Goal: Information Seeking & Learning: Learn about a topic

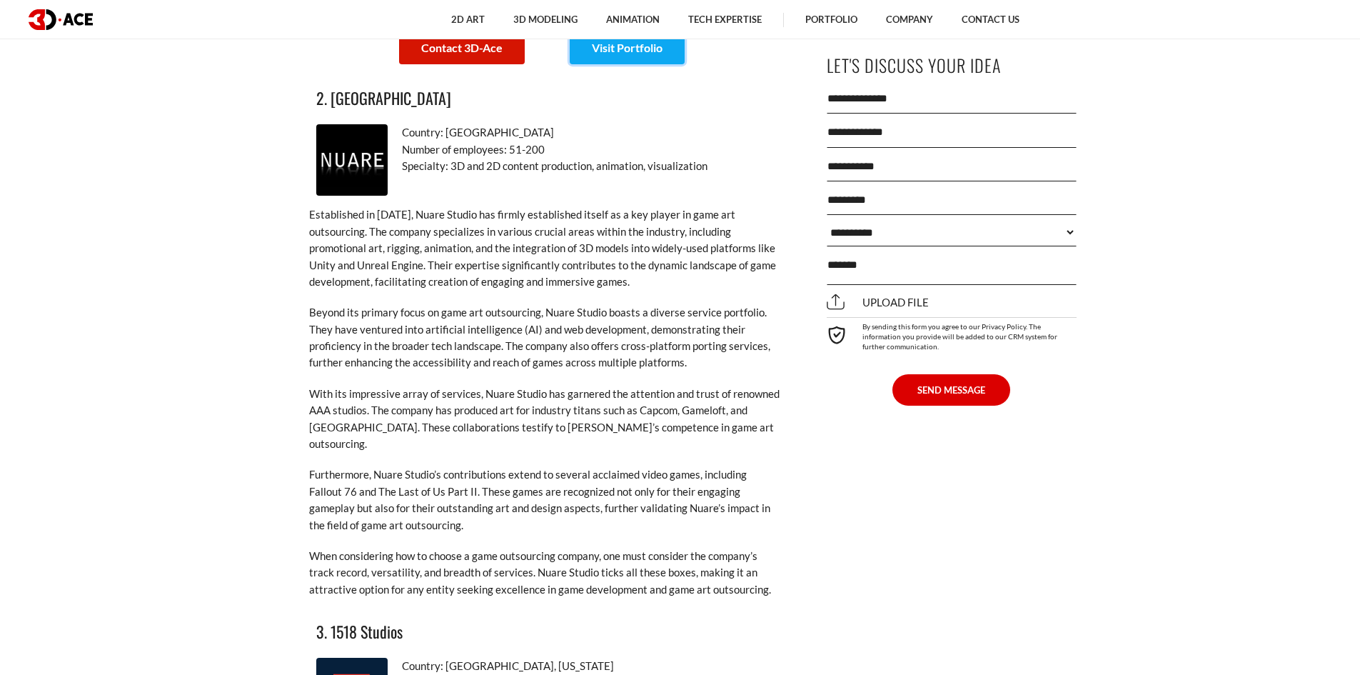
scroll to position [2240, 0]
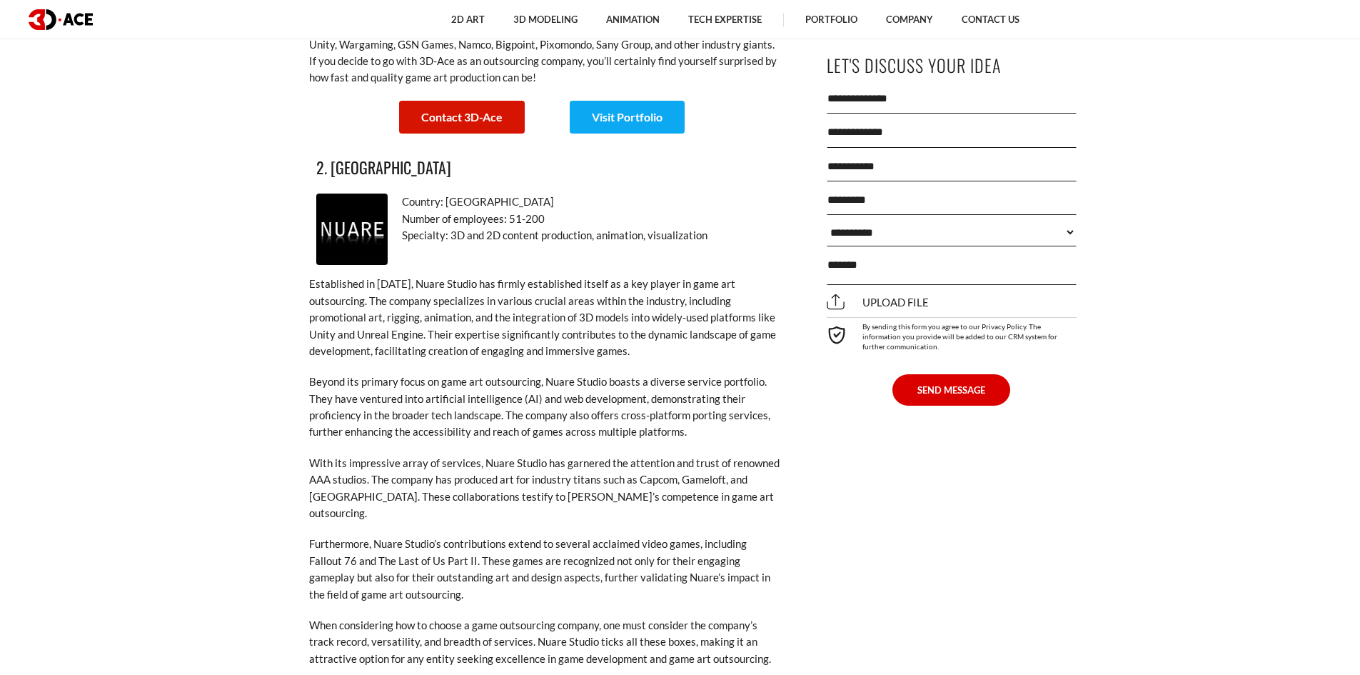
click at [353, 201] on img at bounding box center [351, 228] width 71 height 71
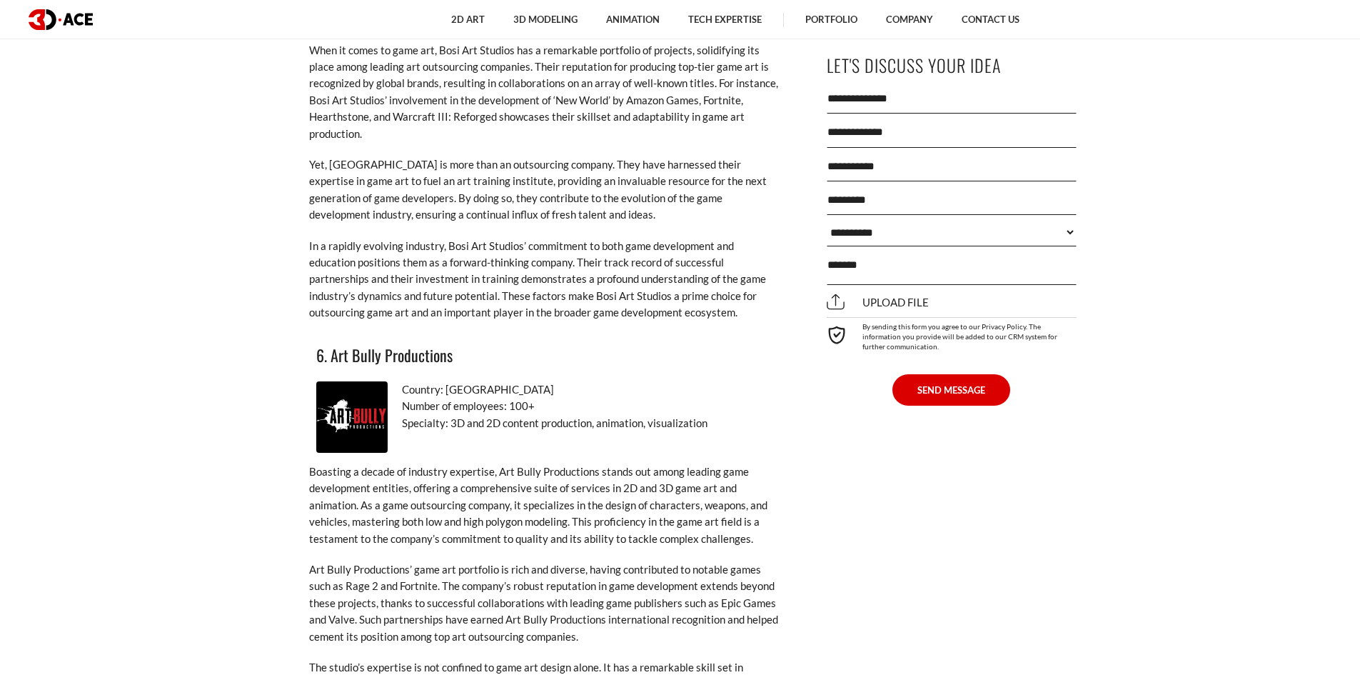
scroll to position [4024, 0]
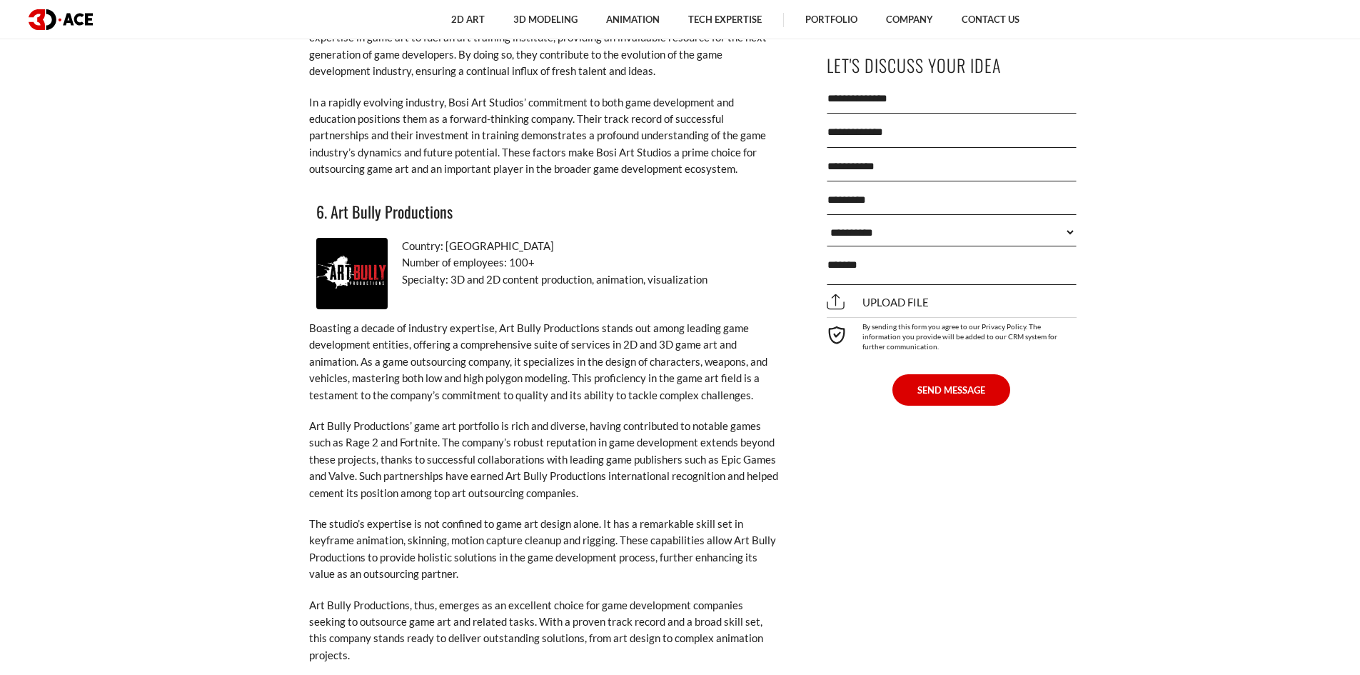
drag, startPoint x: 159, startPoint y: 110, endPoint x: 281, endPoint y: 97, distance: 122.7
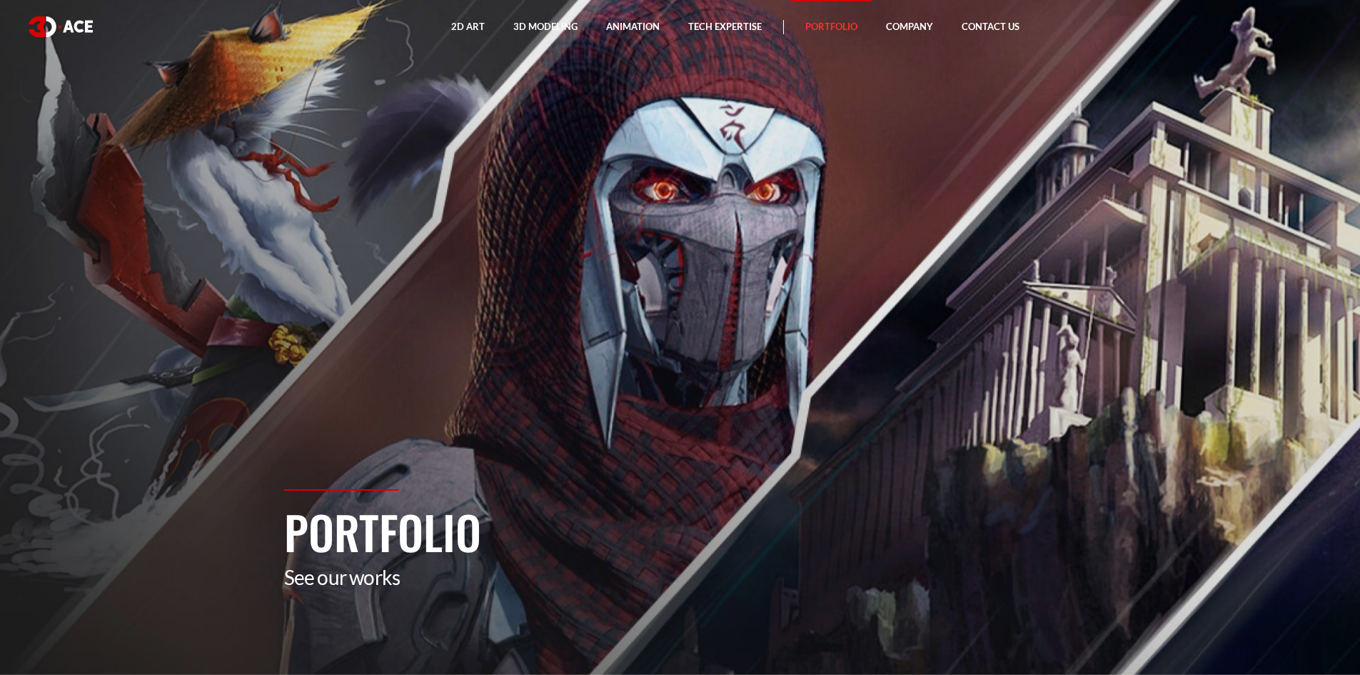
click at [628, 266] on section "Portfolio See our works" at bounding box center [680, 337] width 1360 height 675
click at [562, 181] on section "Portfolio See our works" at bounding box center [680, 337] width 1360 height 675
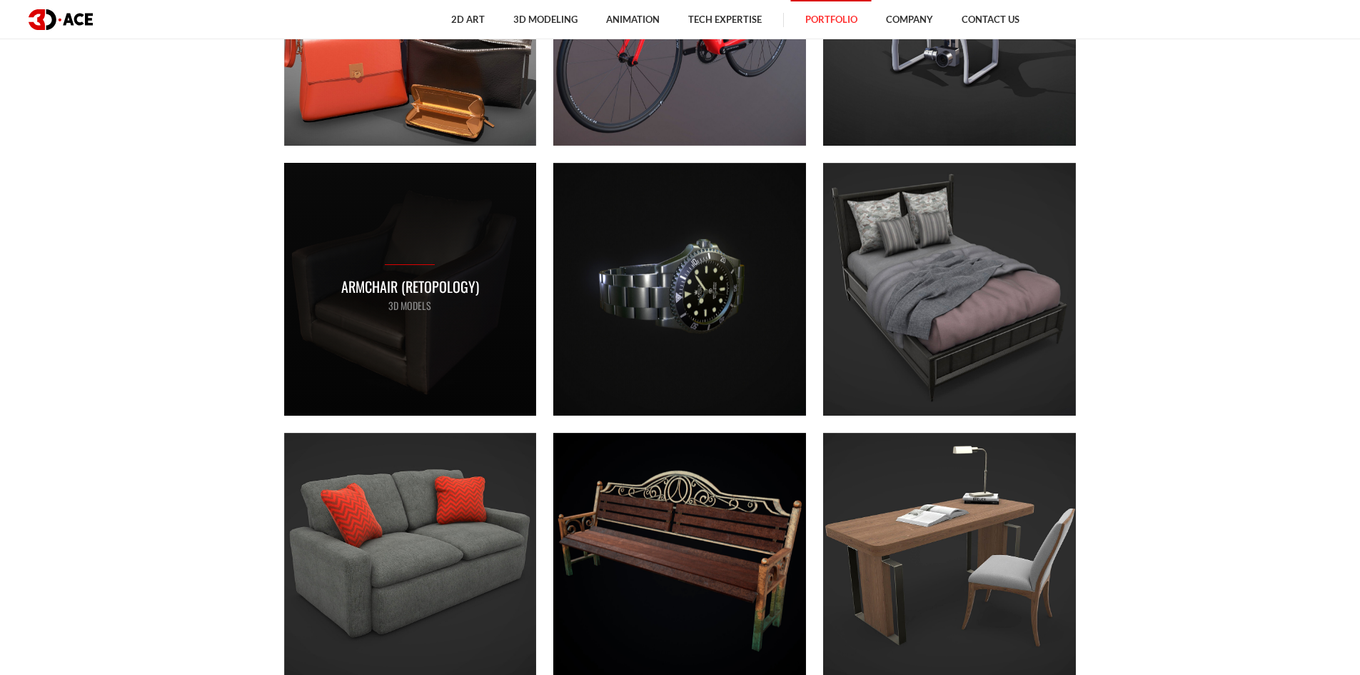
scroll to position [5639, 0]
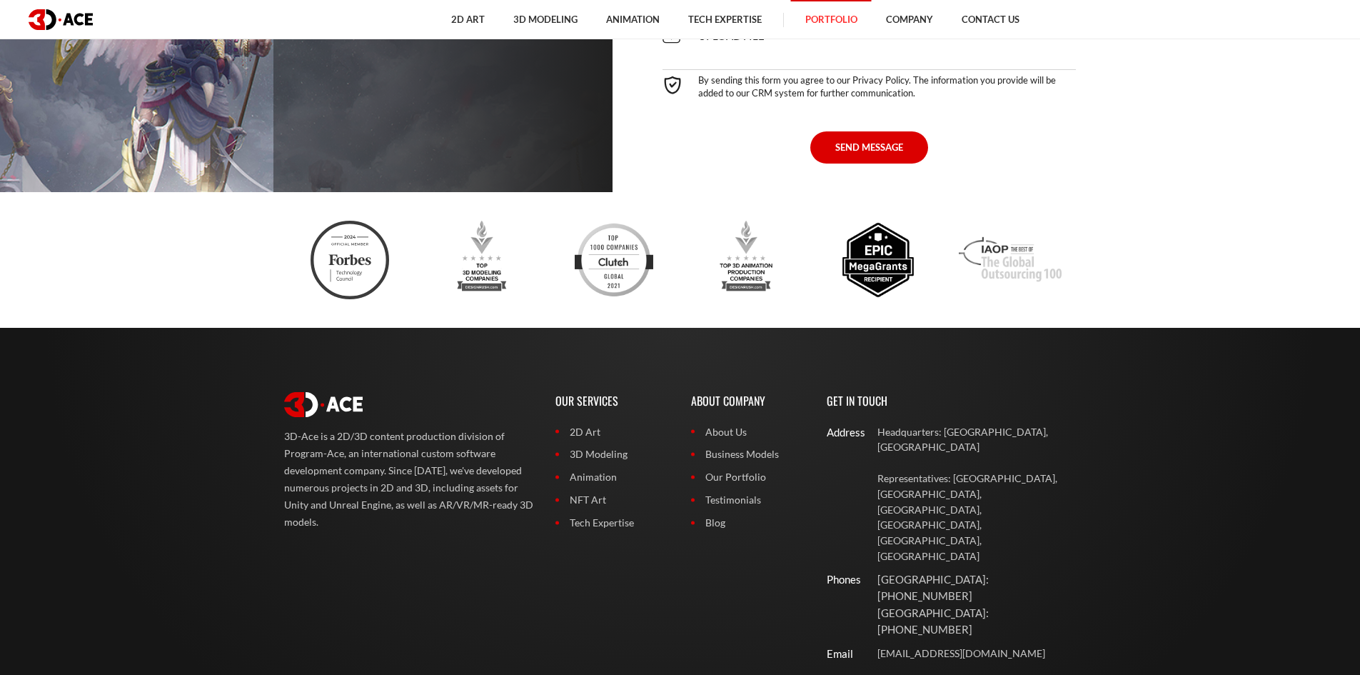
scroll to position [10466, 0]
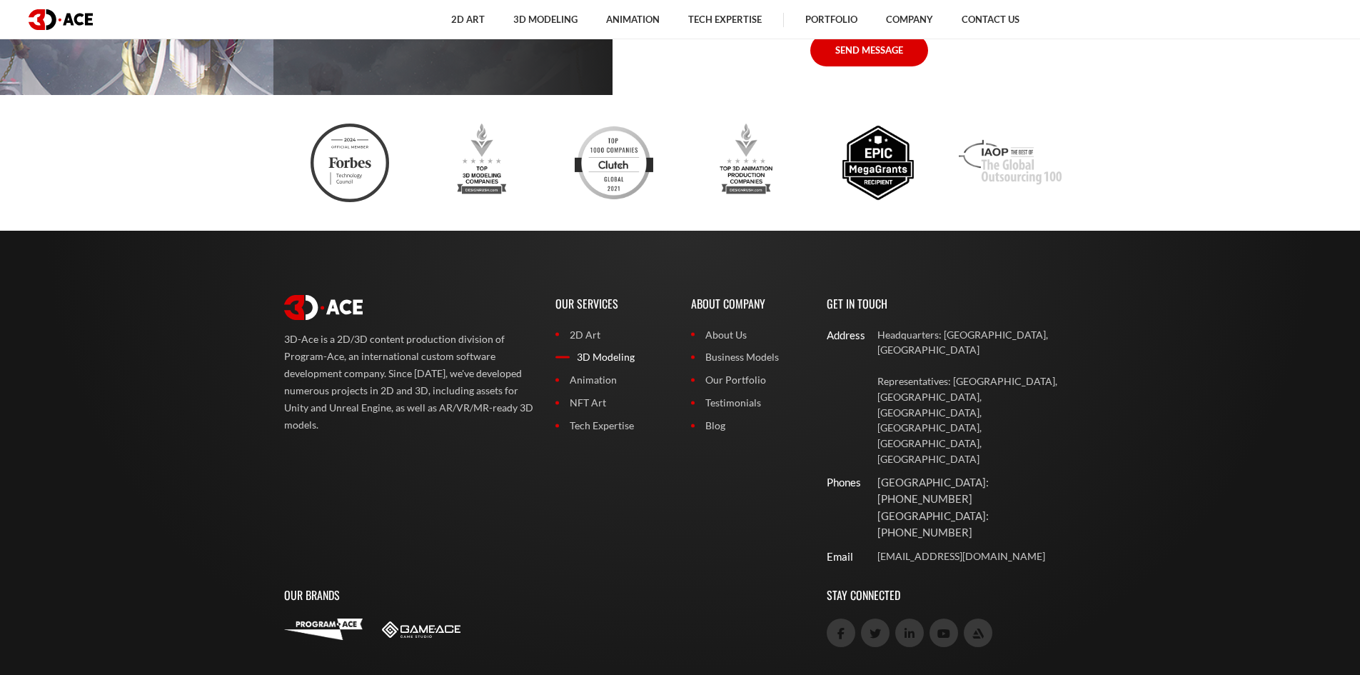
click at [588, 358] on link "3D Modeling" at bounding box center [612, 357] width 114 height 16
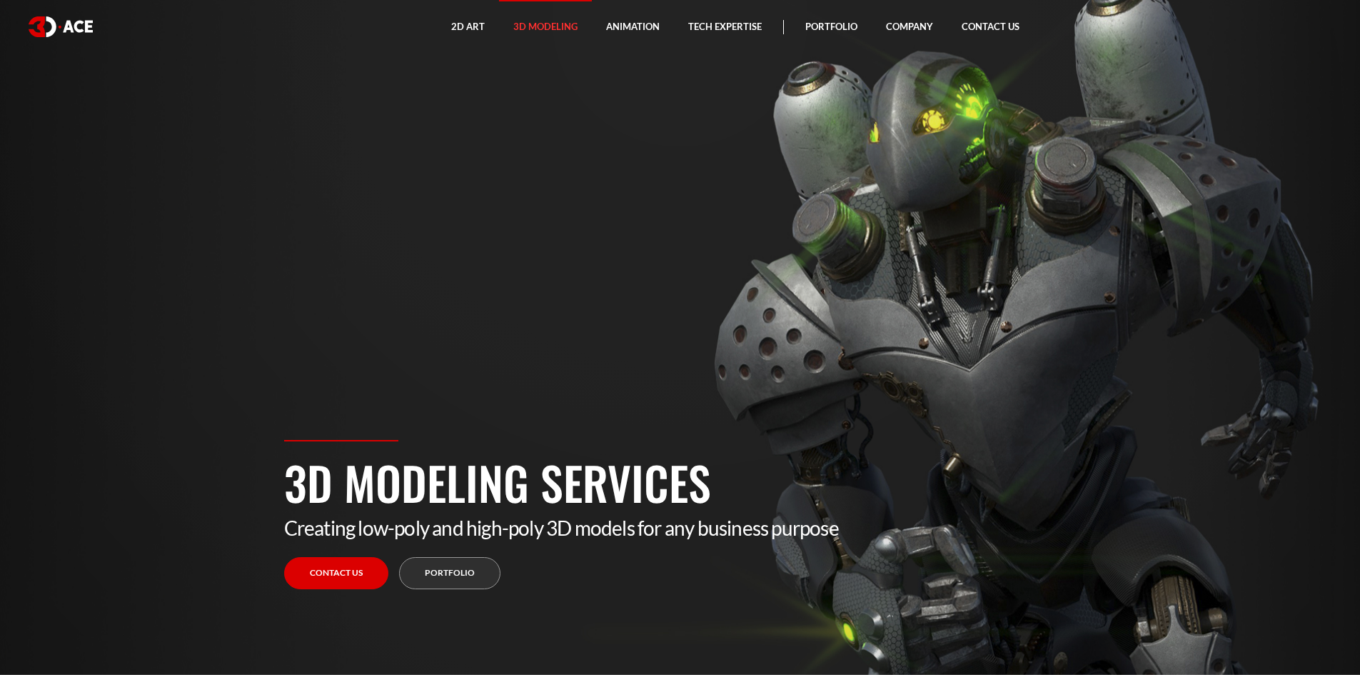
click at [692, 298] on section "3D Modeling Services Creating low-poly and high-poly 3D models for any business…" at bounding box center [680, 337] width 1360 height 675
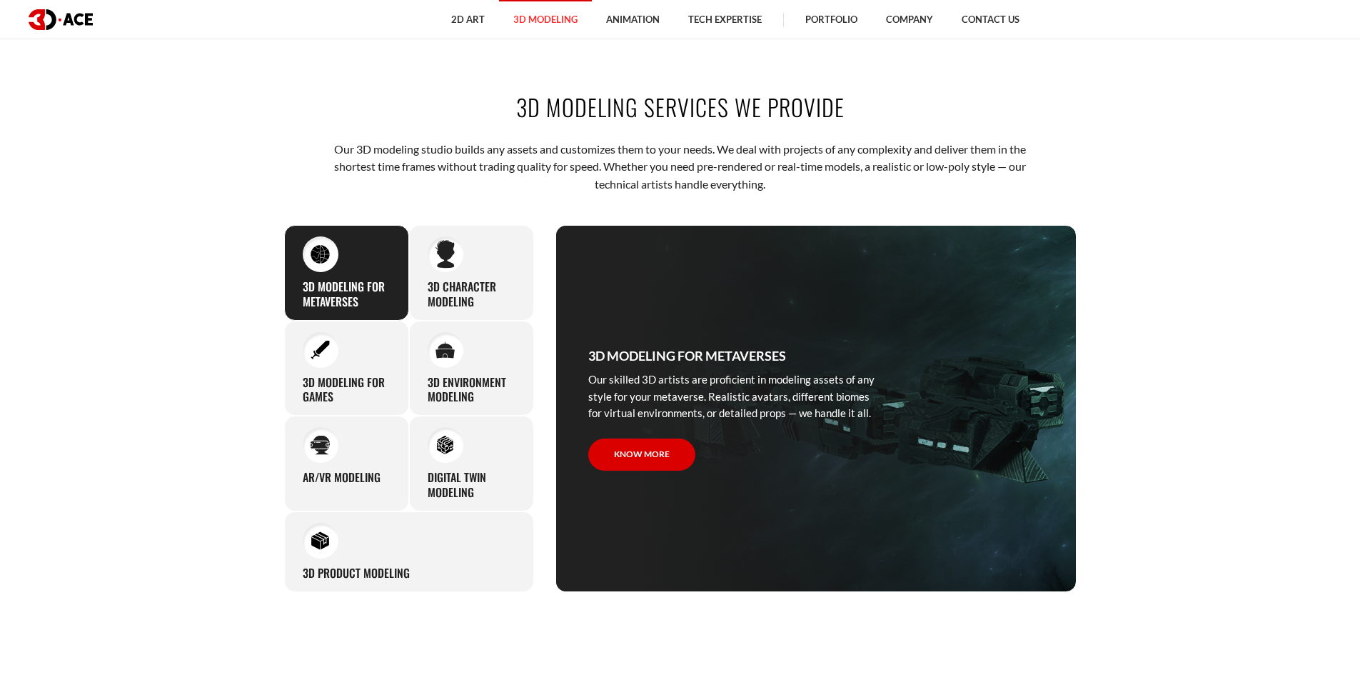
scroll to position [785, 0]
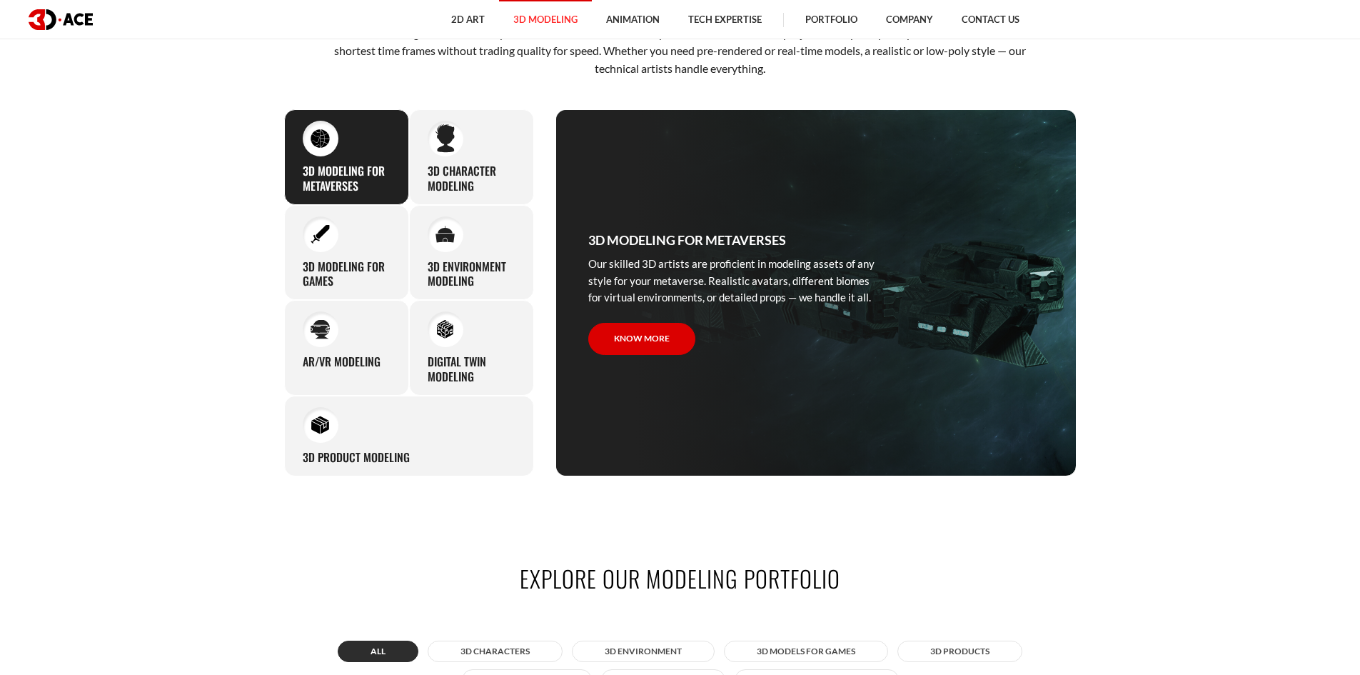
click at [137, 330] on section "3D modeling services we provide Our 3D modeling studio builds any assets and cu…" at bounding box center [680, 225] width 1360 height 587
drag, startPoint x: 33, startPoint y: 235, endPoint x: 492, endPoint y: 195, distance: 460.7
click at [47, 235] on section "3D modeling services we provide Our 3D modeling studio builds any assets and cu…" at bounding box center [680, 225] width 1360 height 587
click at [437, 151] on img at bounding box center [444, 138] width 19 height 29
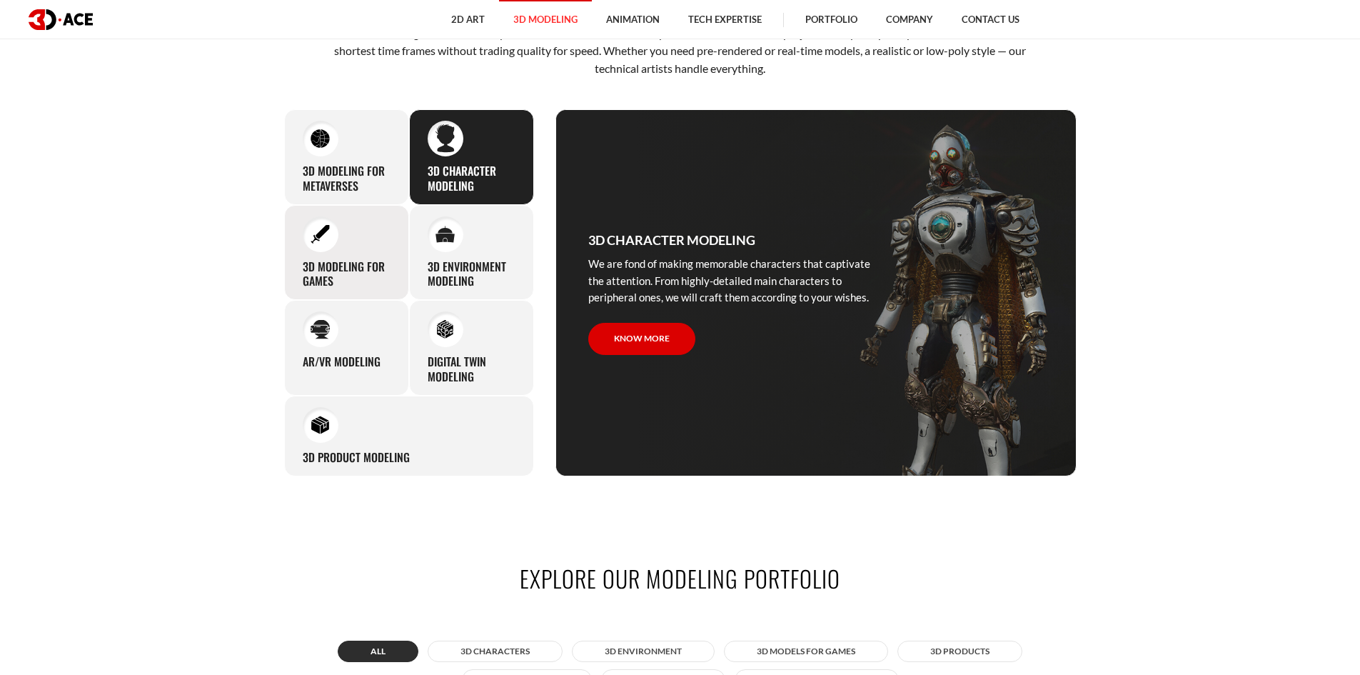
click at [309, 233] on div at bounding box center [321, 234] width 36 height 36
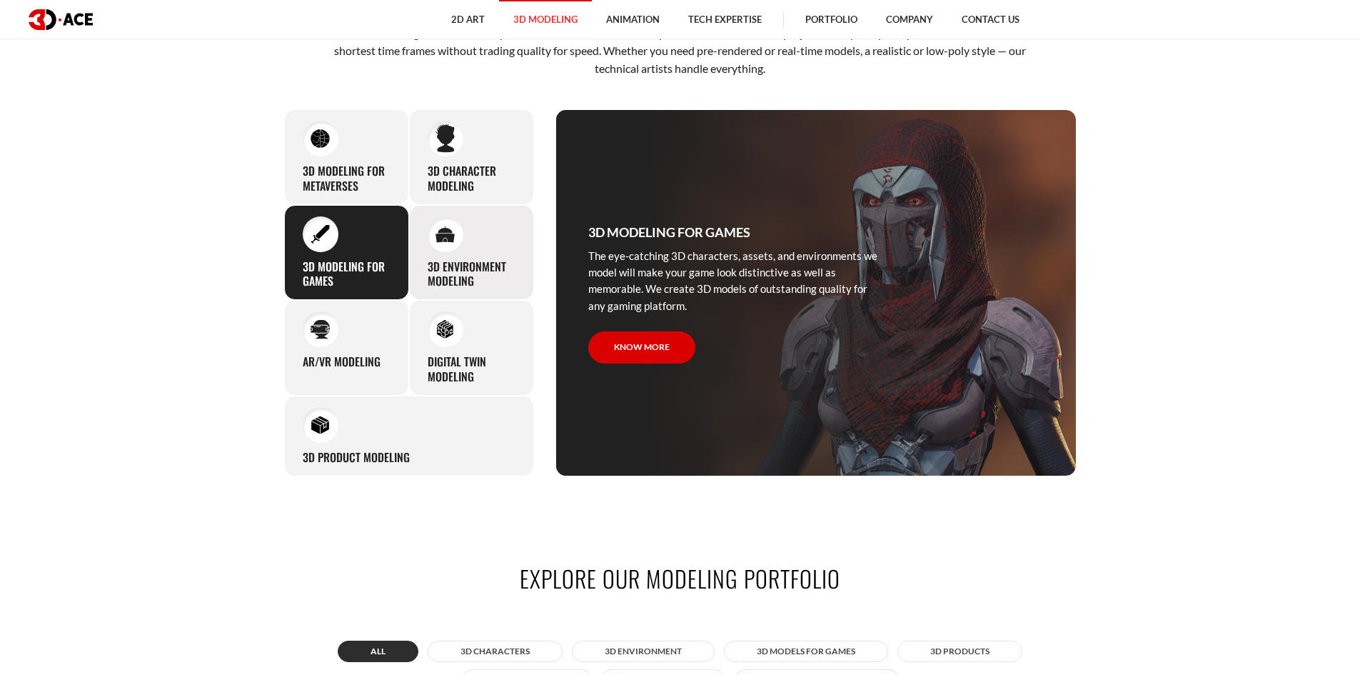
click at [460, 263] on h3 "3D environment modeling" at bounding box center [472, 274] width 88 height 30
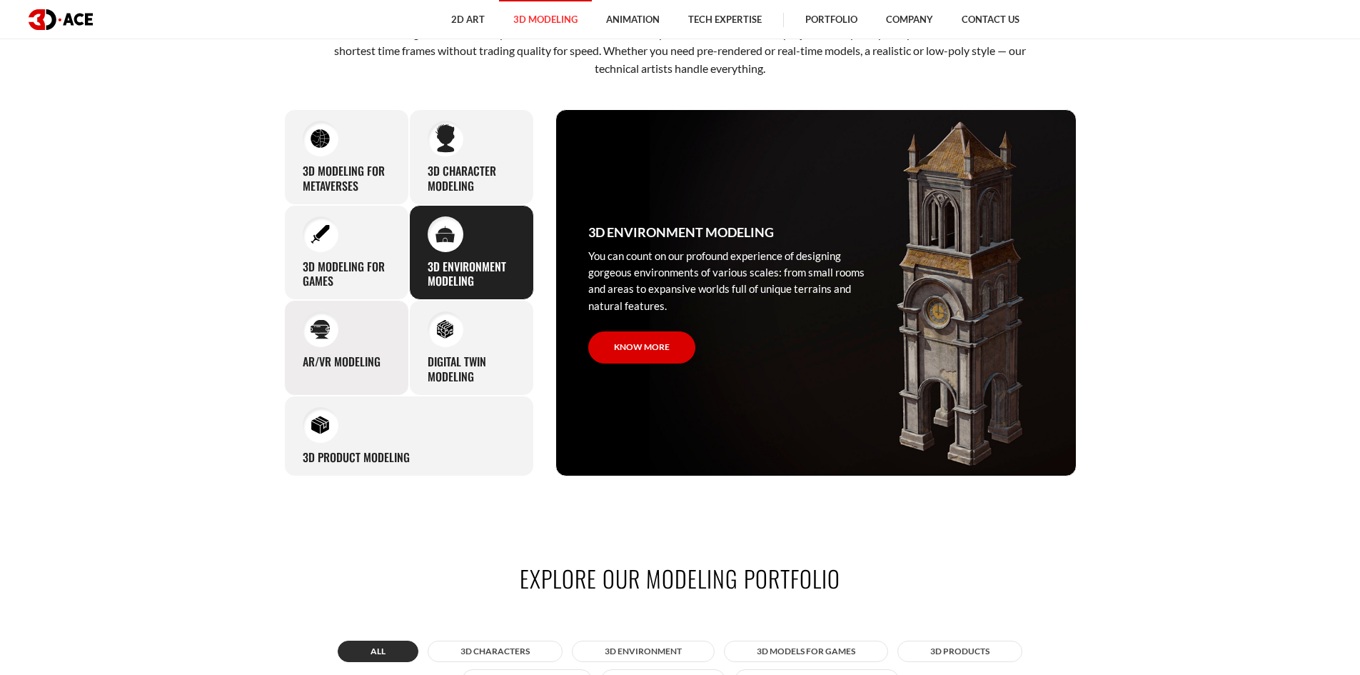
click at [334, 330] on div at bounding box center [321, 329] width 36 height 36
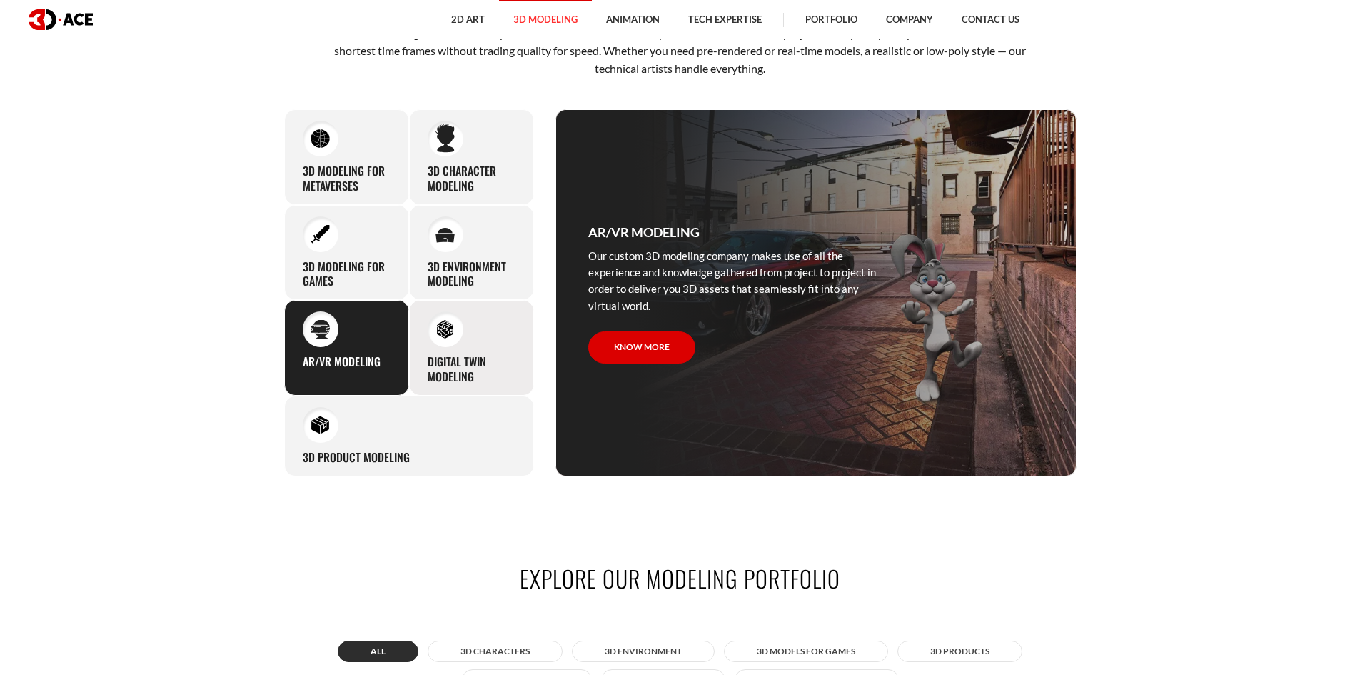
click at [438, 338] on img at bounding box center [444, 329] width 19 height 19
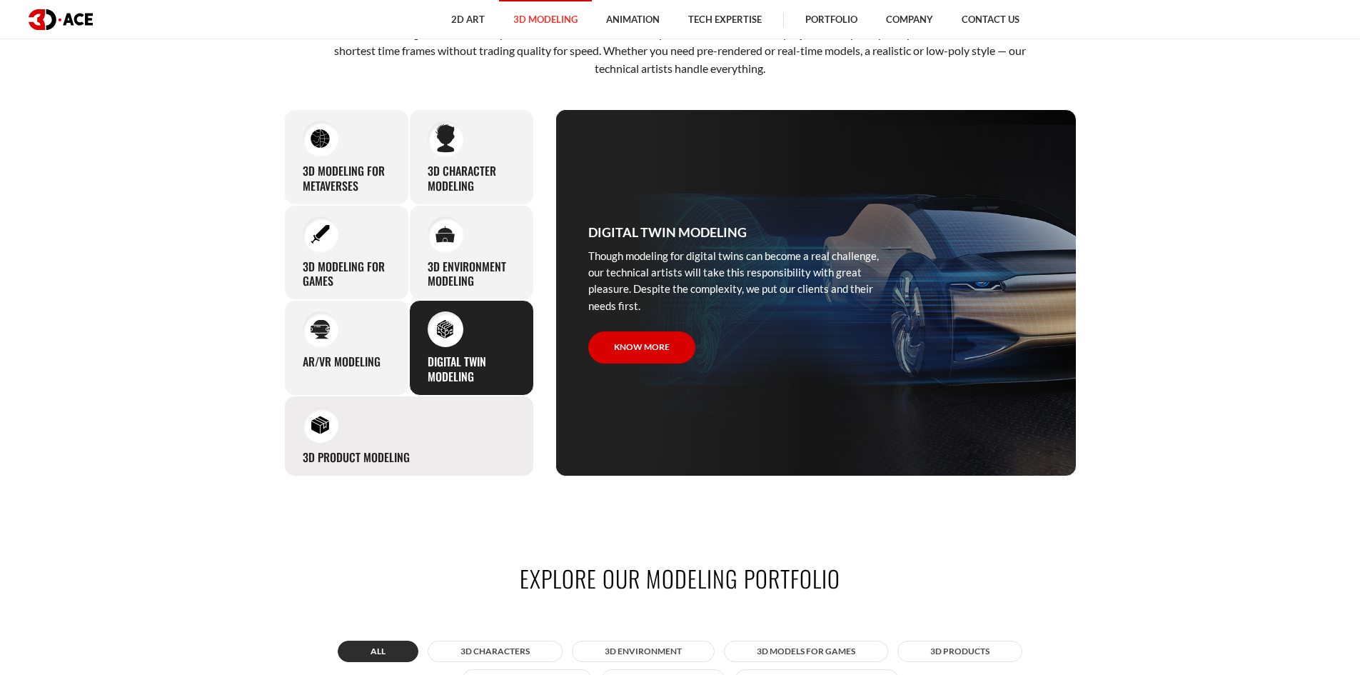
click at [358, 410] on div "3D Product Modeling Experienced professionals at 3D-Ace are capable of modeling…" at bounding box center [409, 435] width 250 height 81
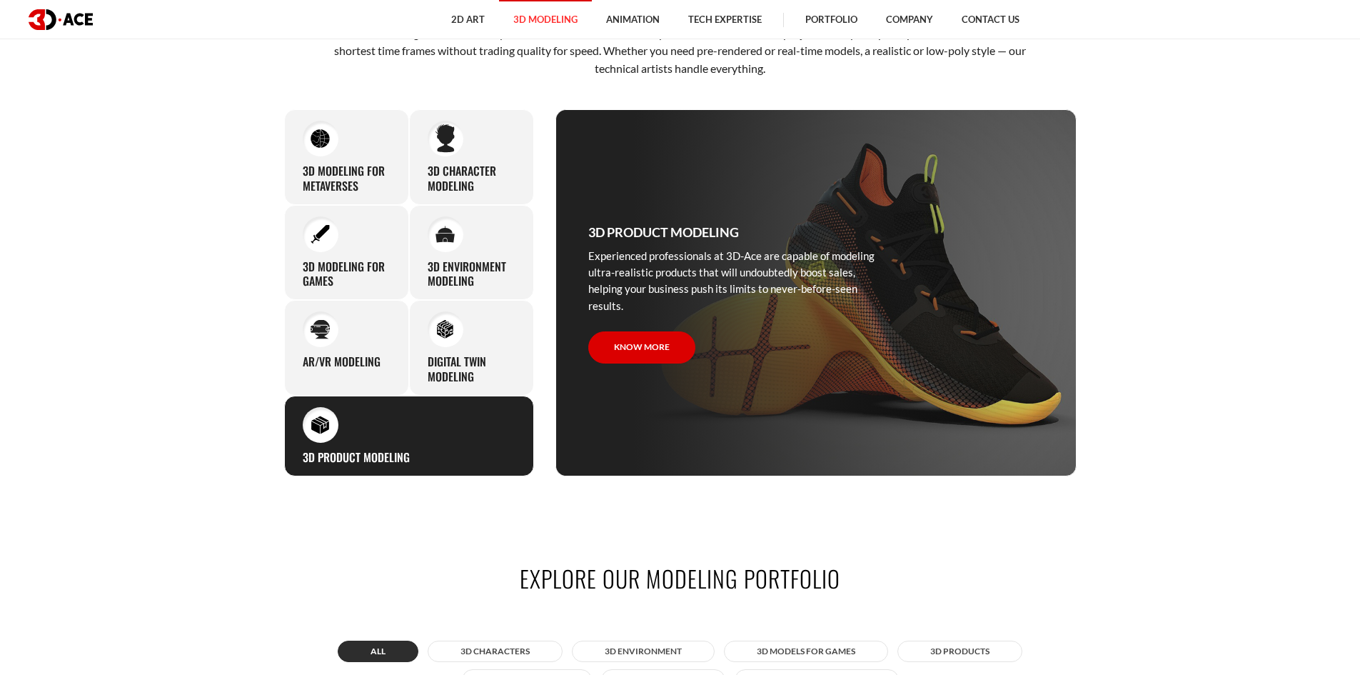
drag, startPoint x: 812, startPoint y: 298, endPoint x: 610, endPoint y: 223, distance: 215.2
click at [610, 223] on div "3D Product Modeling Experienced professionals at 3D-Ace are capable of modeling…" at bounding box center [734, 292] width 357 height 365
click at [498, 208] on div "3D environment modeling You can count on our profound experience of designing g…" at bounding box center [471, 253] width 125 height 96
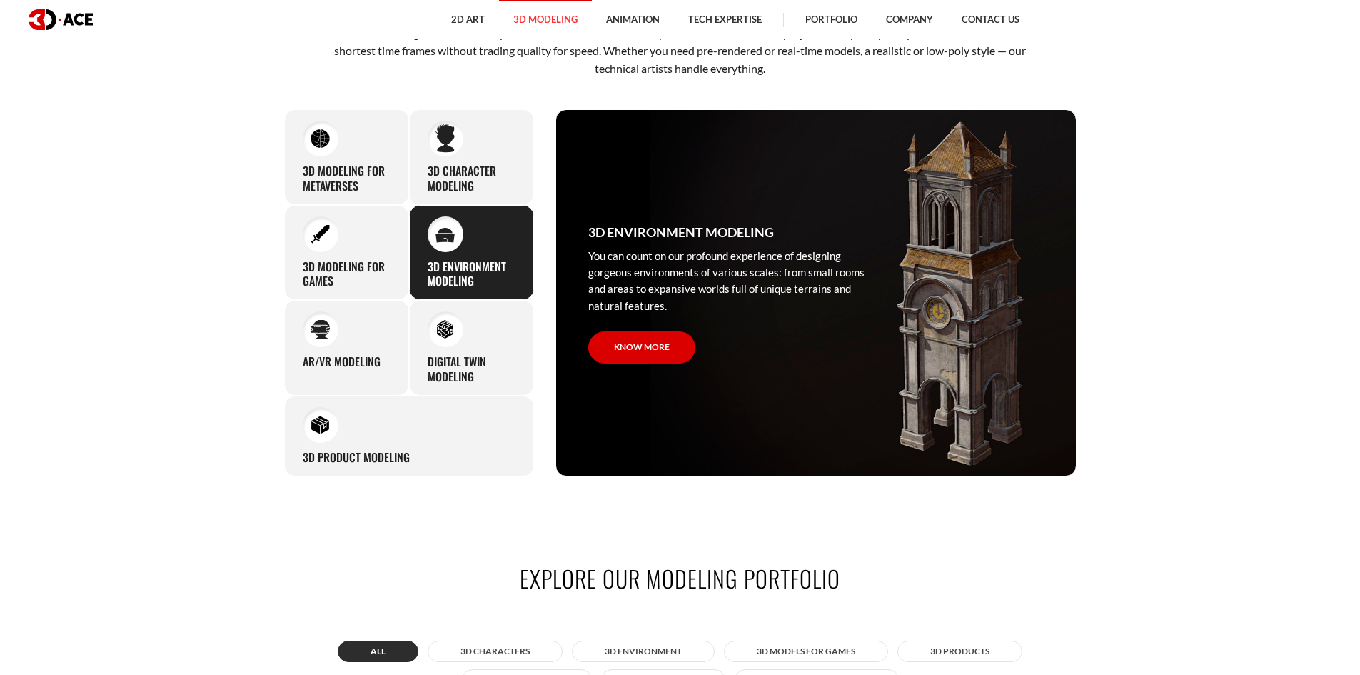
drag, startPoint x: 585, startPoint y: 224, endPoint x: 359, endPoint y: 263, distance: 229.5
click at [777, 309] on div "3D environment modeling You can count on our profound experience of designing g…" at bounding box center [734, 292] width 357 height 365
click at [328, 177] on h3 "3D Modeling for Metaverses" at bounding box center [347, 178] width 88 height 30
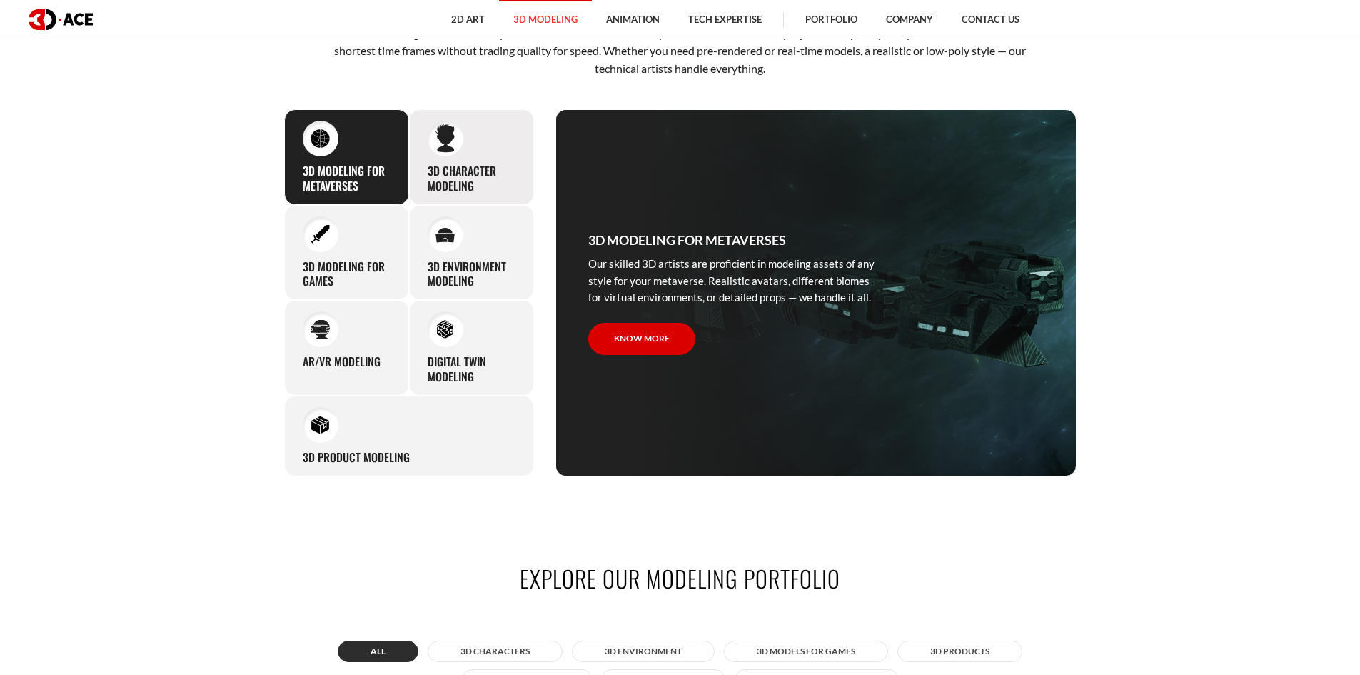
click at [448, 169] on h3 "3D character modeling" at bounding box center [472, 178] width 88 height 30
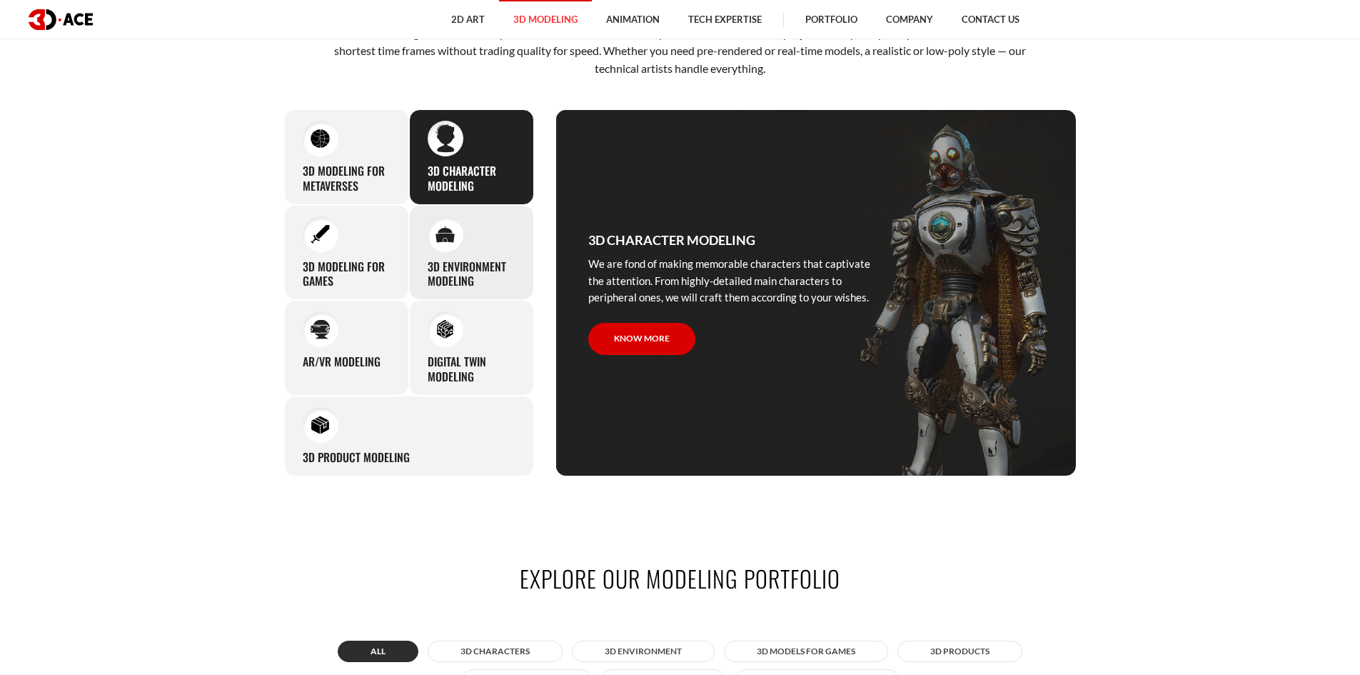
click at [412, 236] on div "3D environment modeling You can count on our profound experience of designing g…" at bounding box center [471, 253] width 125 height 96
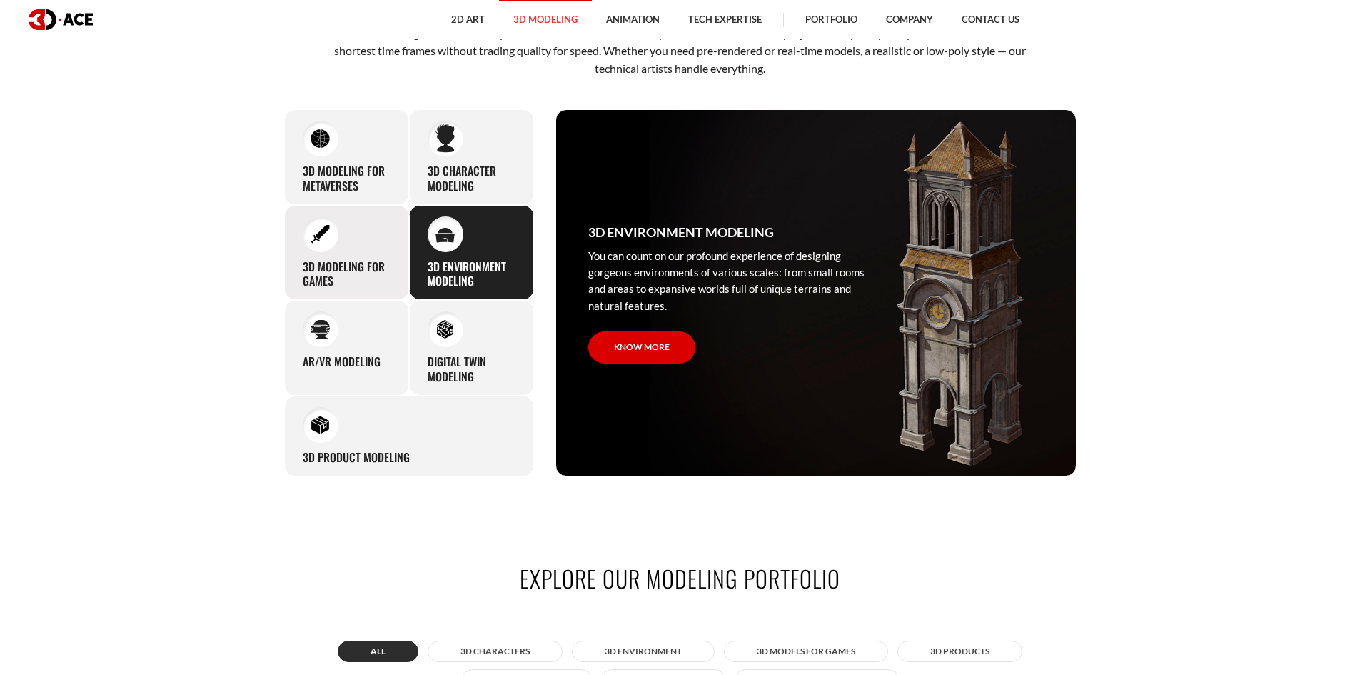
drag, startPoint x: 303, startPoint y: 250, endPoint x: 321, endPoint y: 253, distance: 18.8
click at [305, 251] on div "3D modeling for games The eye-catching 3D characters, assets, and environments …" at bounding box center [346, 253] width 125 height 96
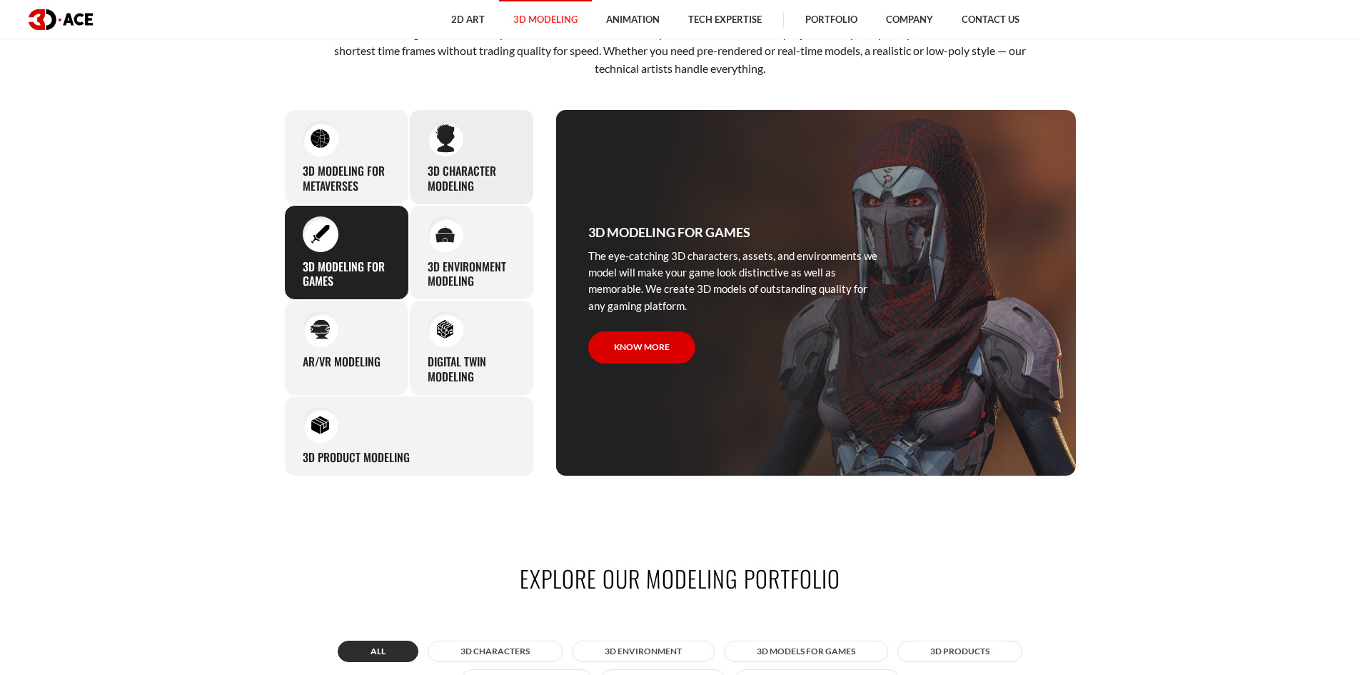
click at [429, 147] on div "3D character modeling We are fond of making memorable characters that captivate…" at bounding box center [471, 157] width 125 height 96
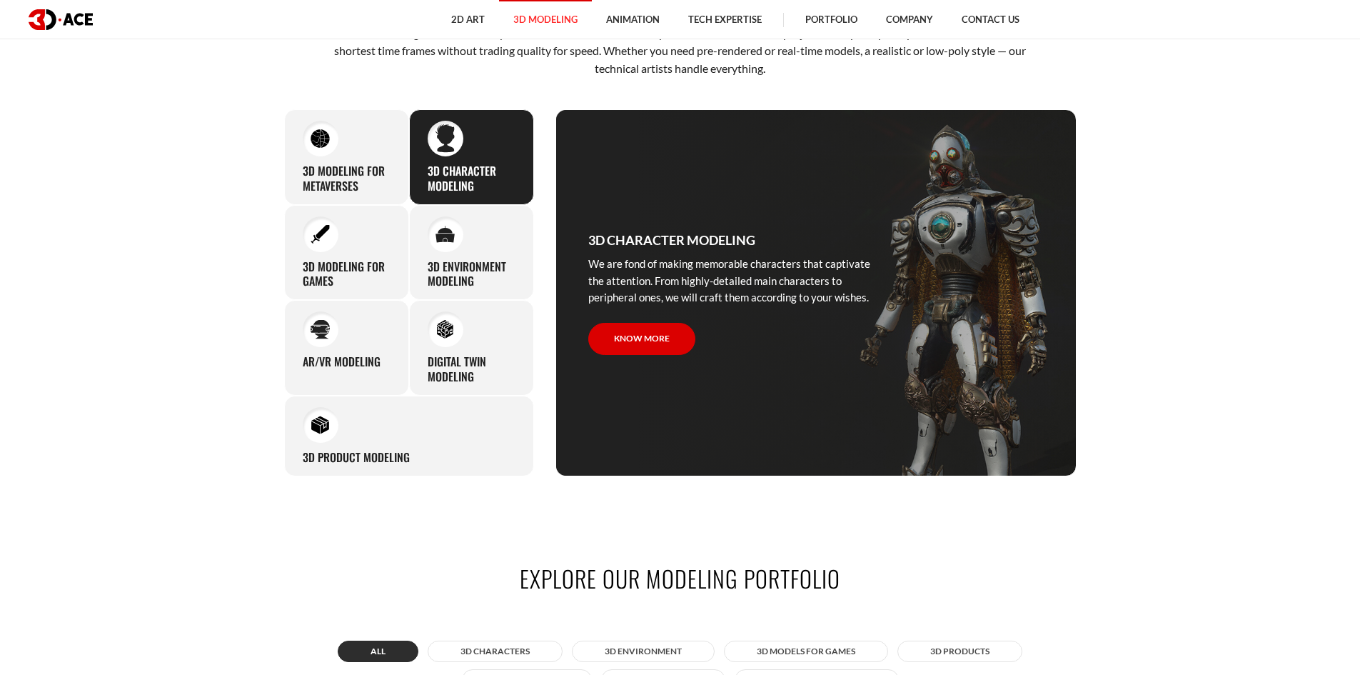
drag, startPoint x: 708, startPoint y: 263, endPoint x: 892, endPoint y: 334, distance: 196.8
click at [892, 334] on div "3D character modeling We are fond of making memorable characters that captivate…" at bounding box center [734, 292] width 357 height 365
drag, startPoint x: 320, startPoint y: 256, endPoint x: 343, endPoint y: 285, distance: 37.1
click at [320, 256] on div "3D modeling for games The eye-catching 3D characters, assets, and environments …" at bounding box center [346, 253] width 125 height 96
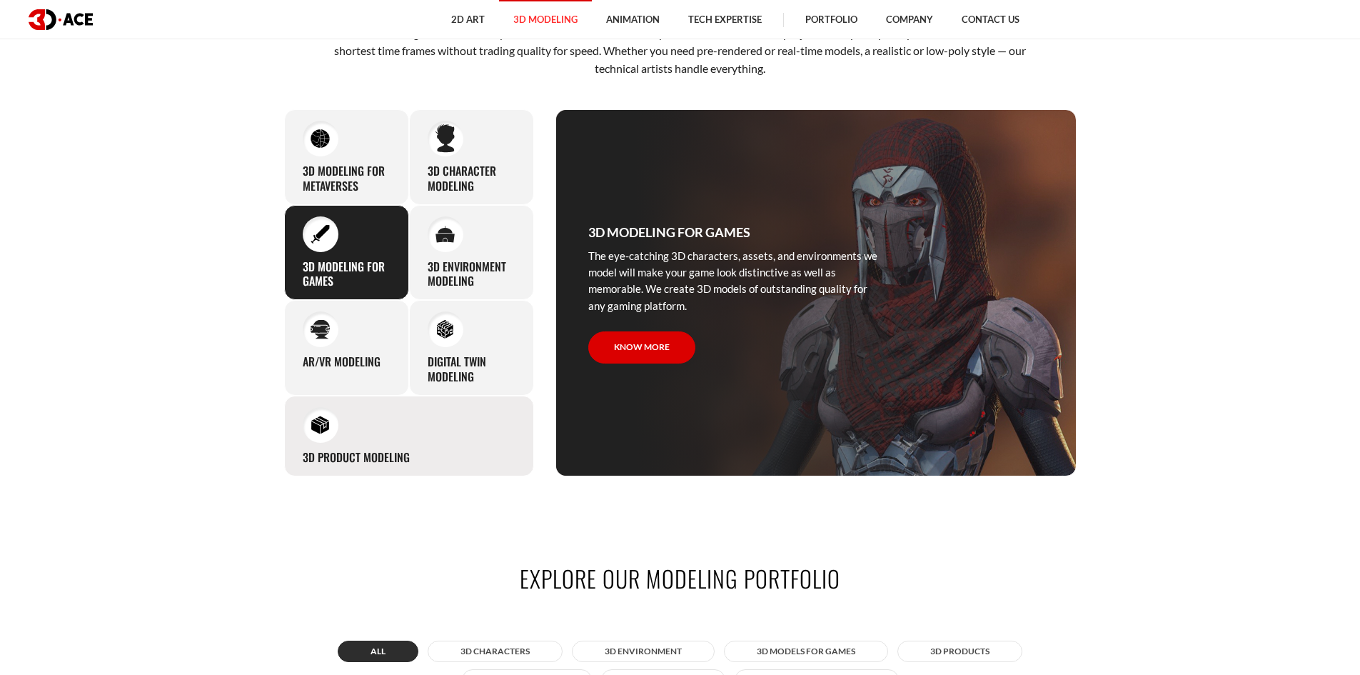
click at [390, 443] on div "3D Product Modeling Experienced professionals at 3D-Ace are capable of modeling…" at bounding box center [409, 435] width 250 height 81
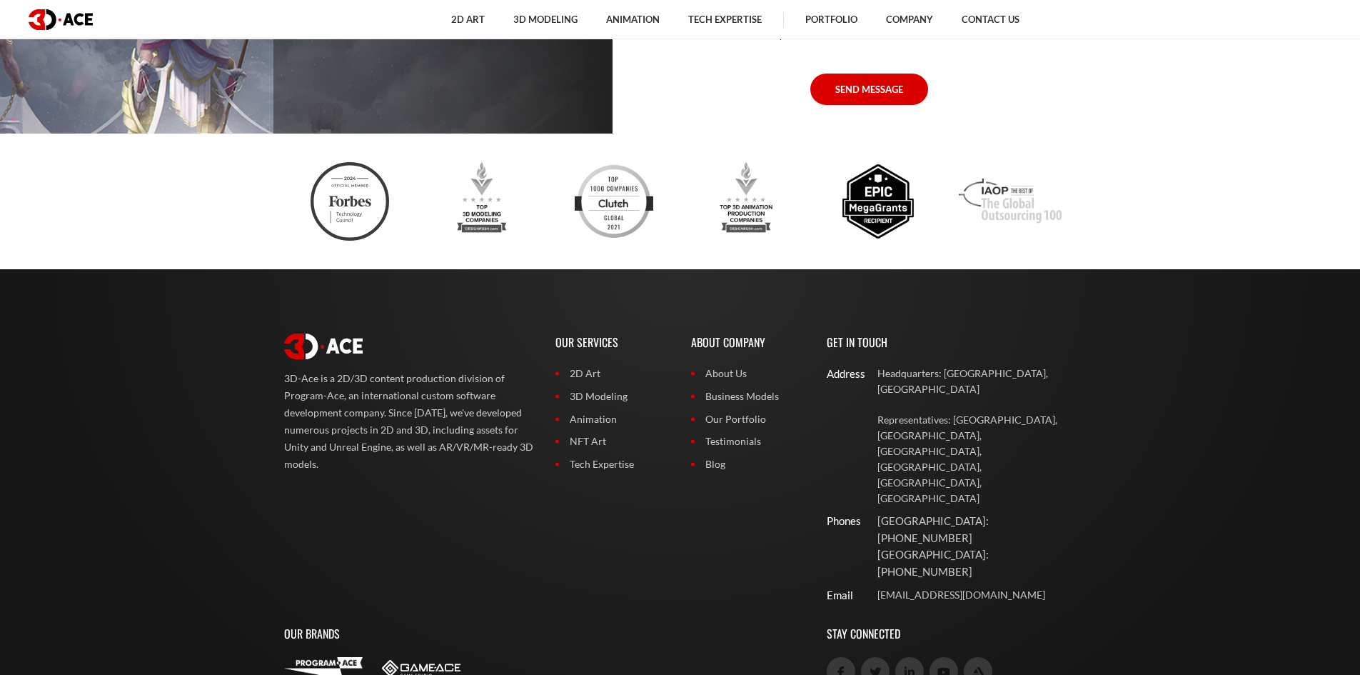
scroll to position [4568, 0]
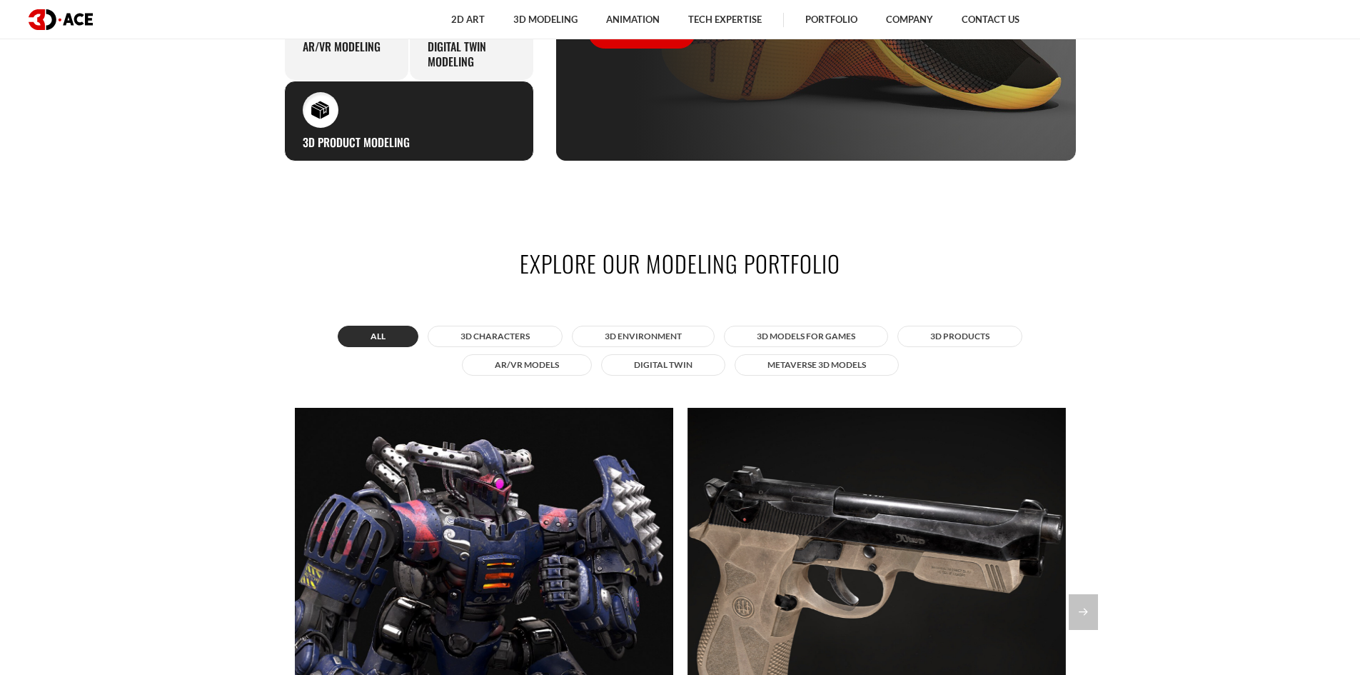
scroll to position [928, 0]
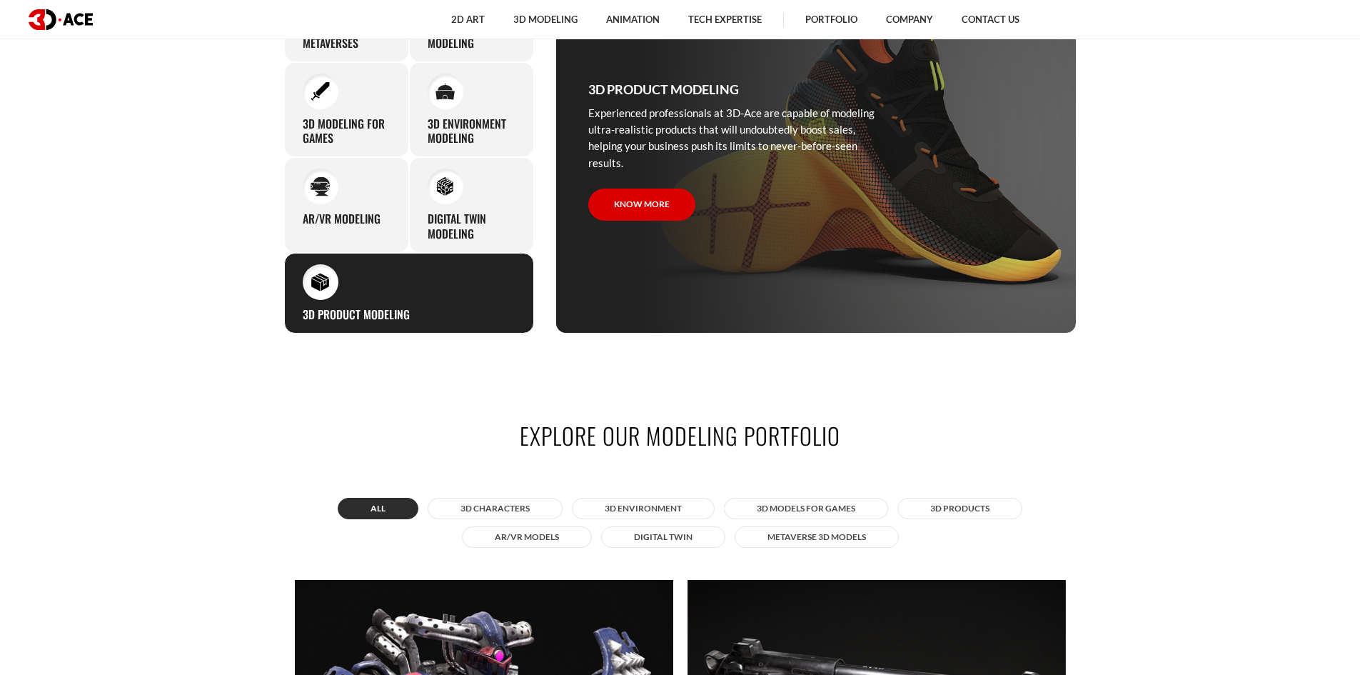
click at [153, 159] on section "3D modeling services we provide Our 3D modeling studio builds any assets and cu…" at bounding box center [680, 82] width 1360 height 587
click at [1174, 99] on section "3D modeling services we provide Our 3D modeling studio builds any assets and cu…" at bounding box center [680, 82] width 1360 height 587
drag, startPoint x: 183, startPoint y: 256, endPoint x: 475, endPoint y: 223, distance: 293.8
click at [186, 254] on section "3D modeling services we provide Our 3D modeling studio builds any assets and cu…" at bounding box center [680, 82] width 1360 height 587
click at [303, 186] on div at bounding box center [321, 186] width 36 height 36
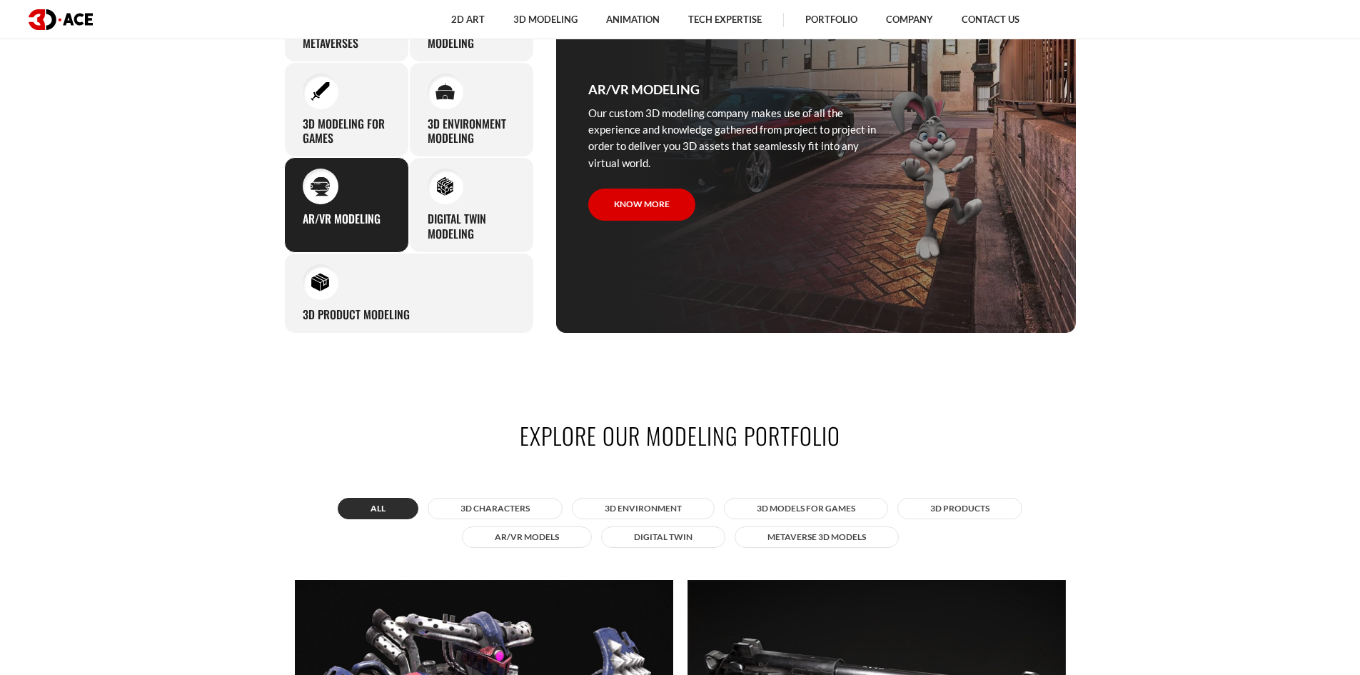
drag, startPoint x: 144, startPoint y: 203, endPoint x: 143, endPoint y: 218, distance: 14.3
click at [144, 206] on section "3D modeling services we provide Our 3D modeling studio builds any assets and cu…" at bounding box center [680, 82] width 1360 height 587
click at [276, 168] on div "3D Modeling for Metaverses Our skilled 3D artists are proficient in modeling as…" at bounding box center [408, 149] width 271 height 367
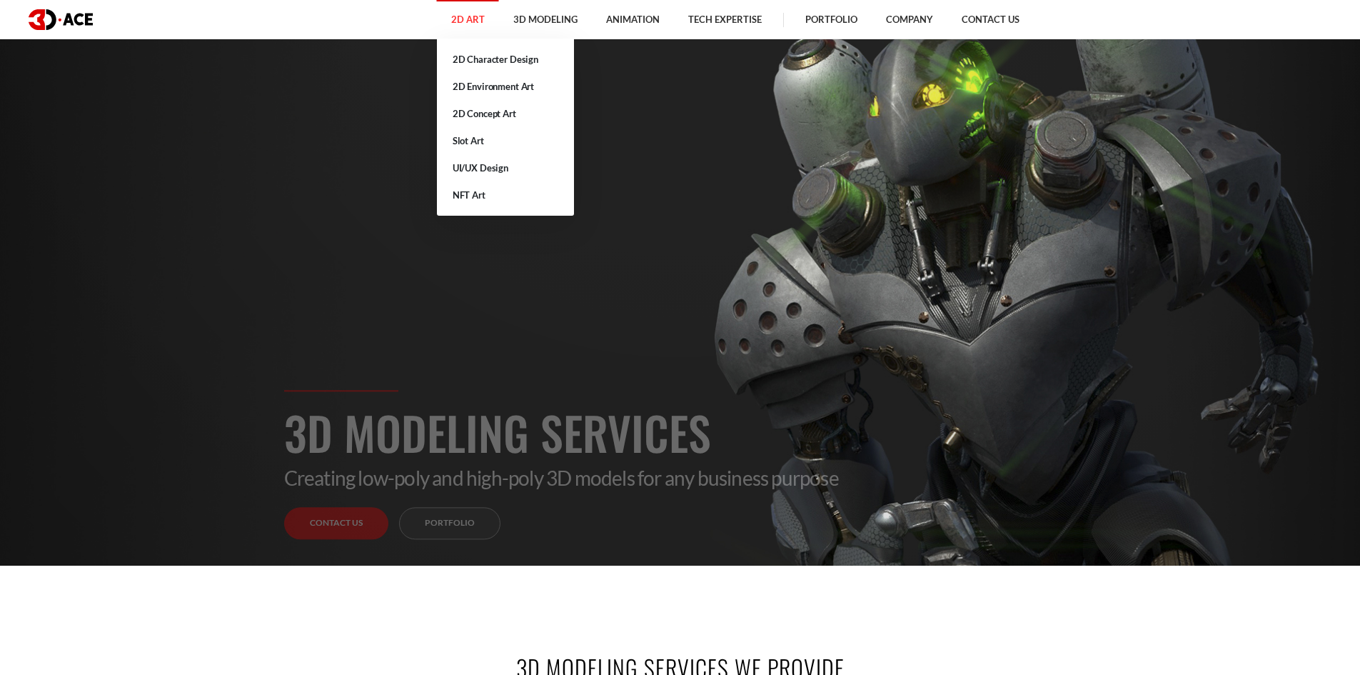
scroll to position [0, 0]
